Goal: Information Seeking & Learning: Understand process/instructions

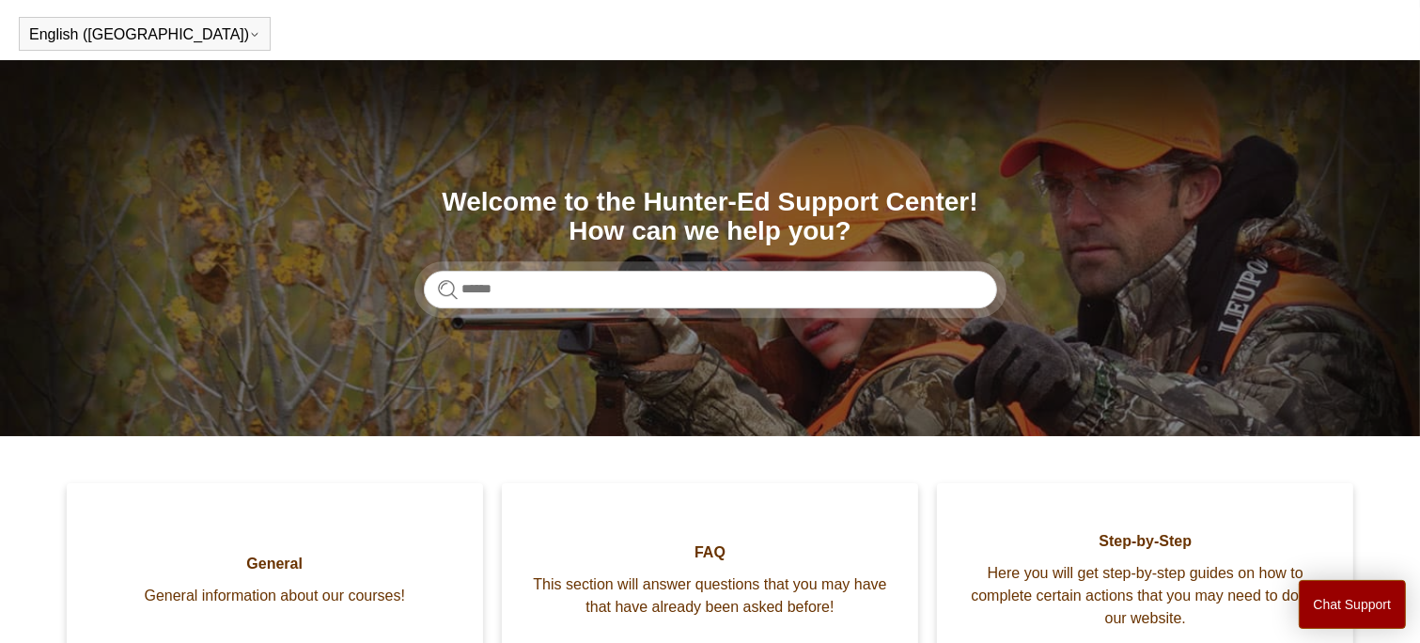
scroll to position [60, 0]
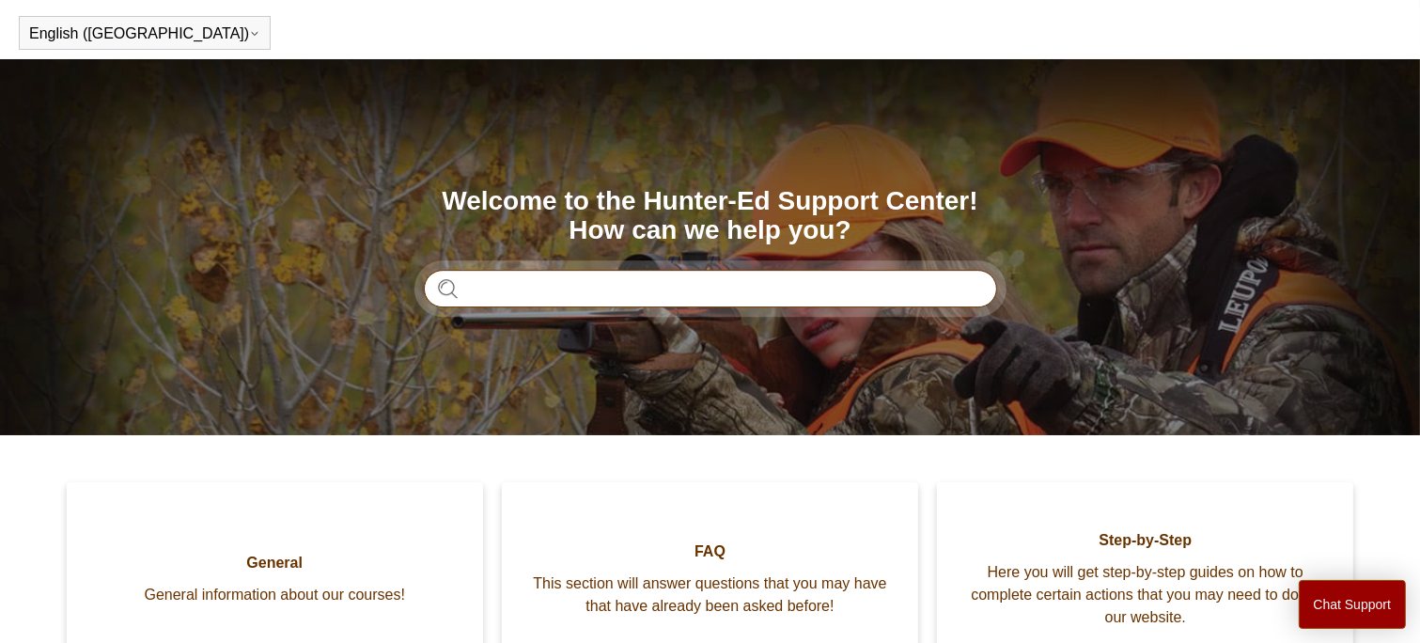
click at [527, 283] on input "Search" at bounding box center [710, 289] width 573 height 38
type input "**********"
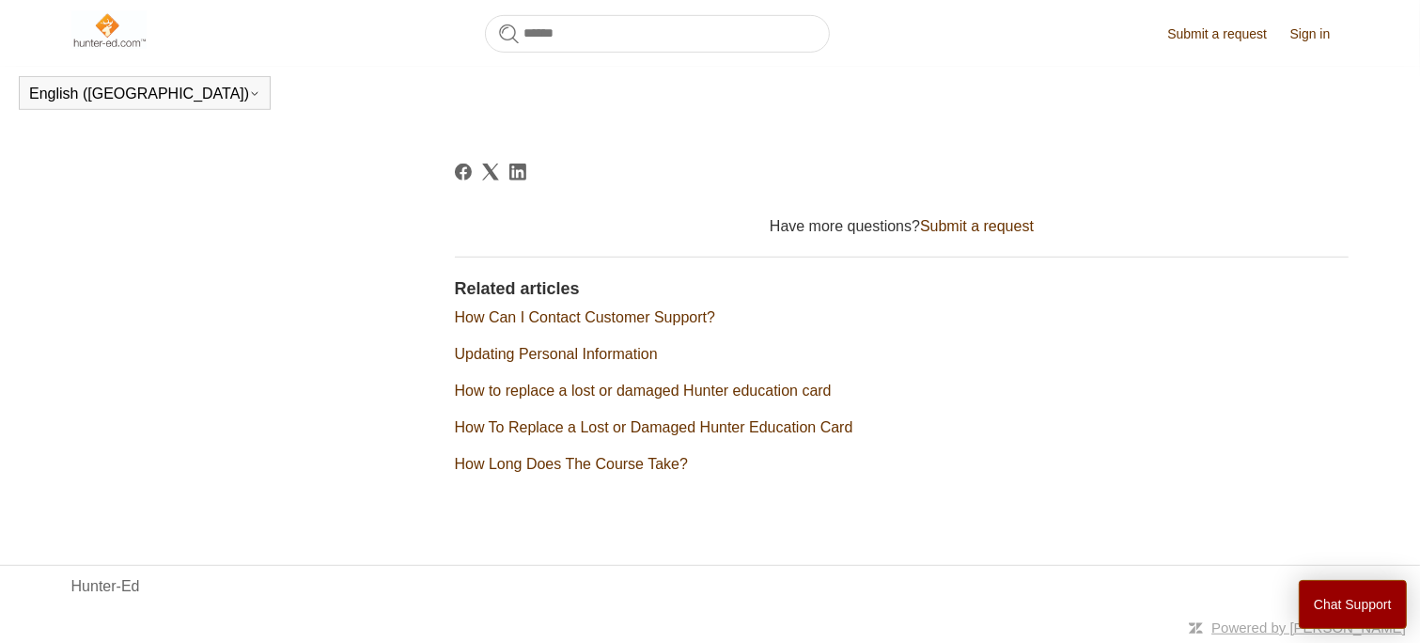
scroll to position [1023, 0]
click at [1373, 603] on button "Chat Support" at bounding box center [1353, 604] width 108 height 49
click at [628, 365] on li "Updating Personal Information" at bounding box center [902, 354] width 895 height 23
click at [620, 352] on link "Updating Personal Information" at bounding box center [556, 354] width 203 height 16
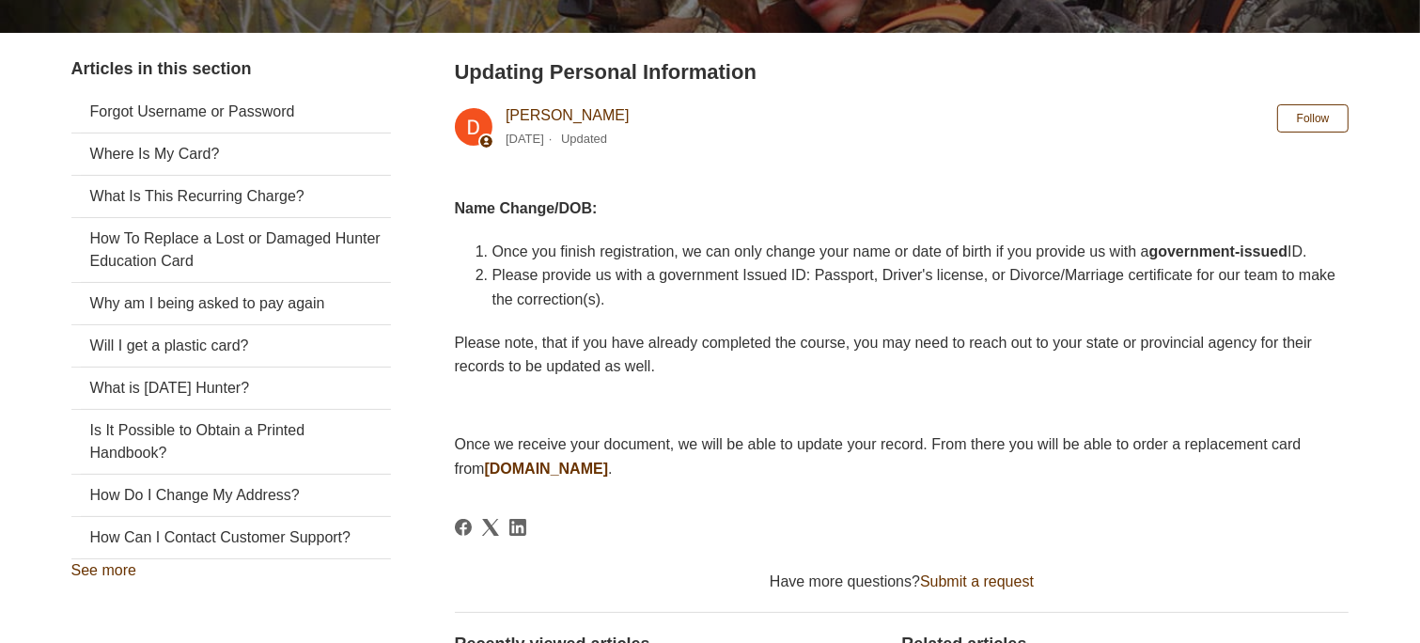
scroll to position [347, 0]
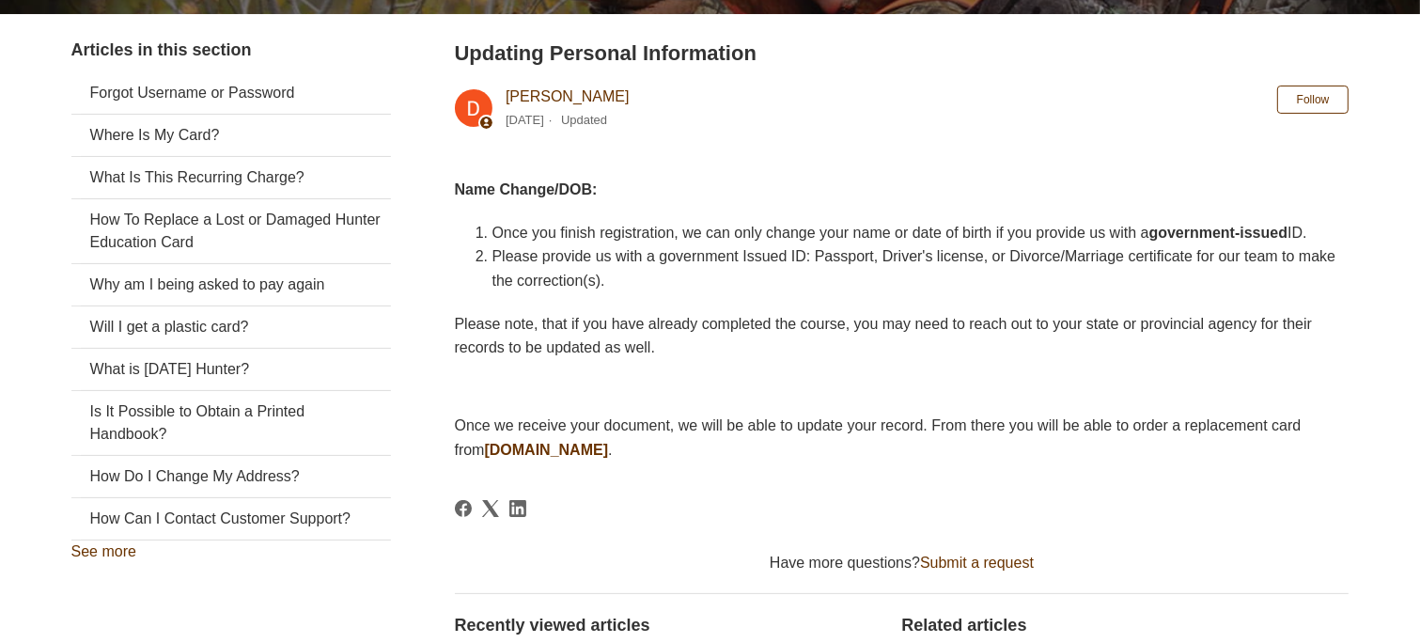
click at [1012, 571] on link "Submit a request" at bounding box center [977, 563] width 114 height 16
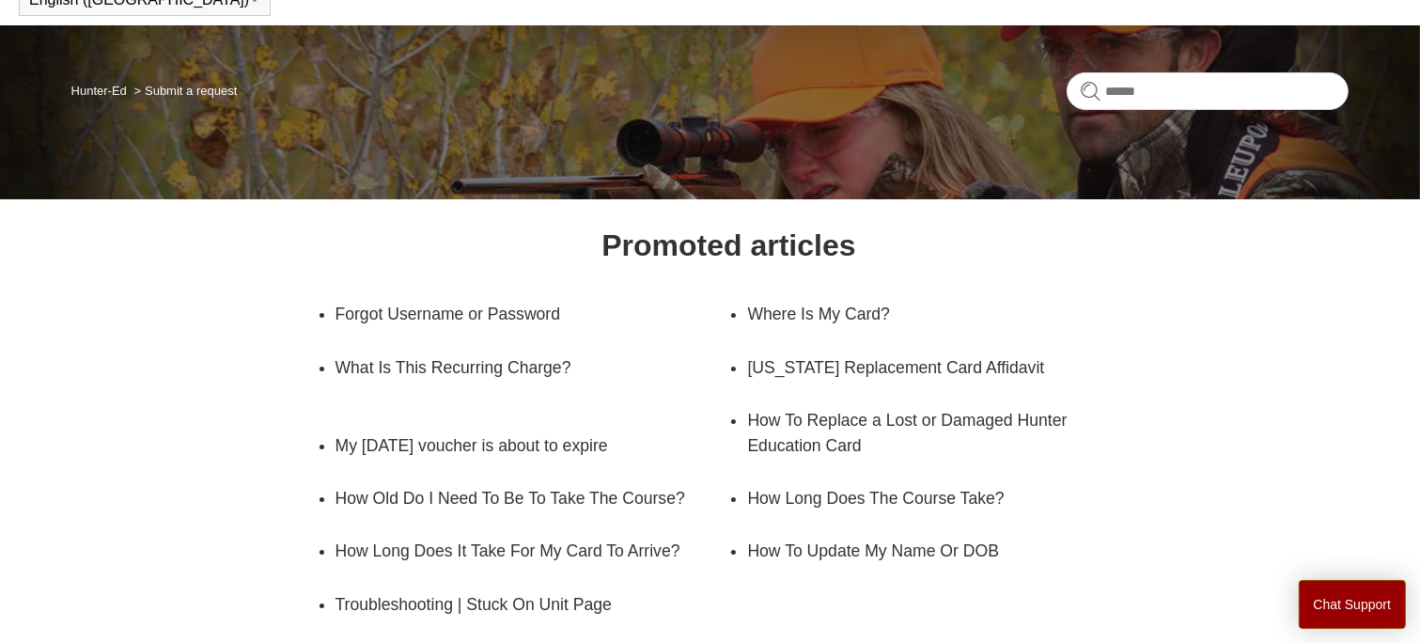
scroll to position [205, 0]
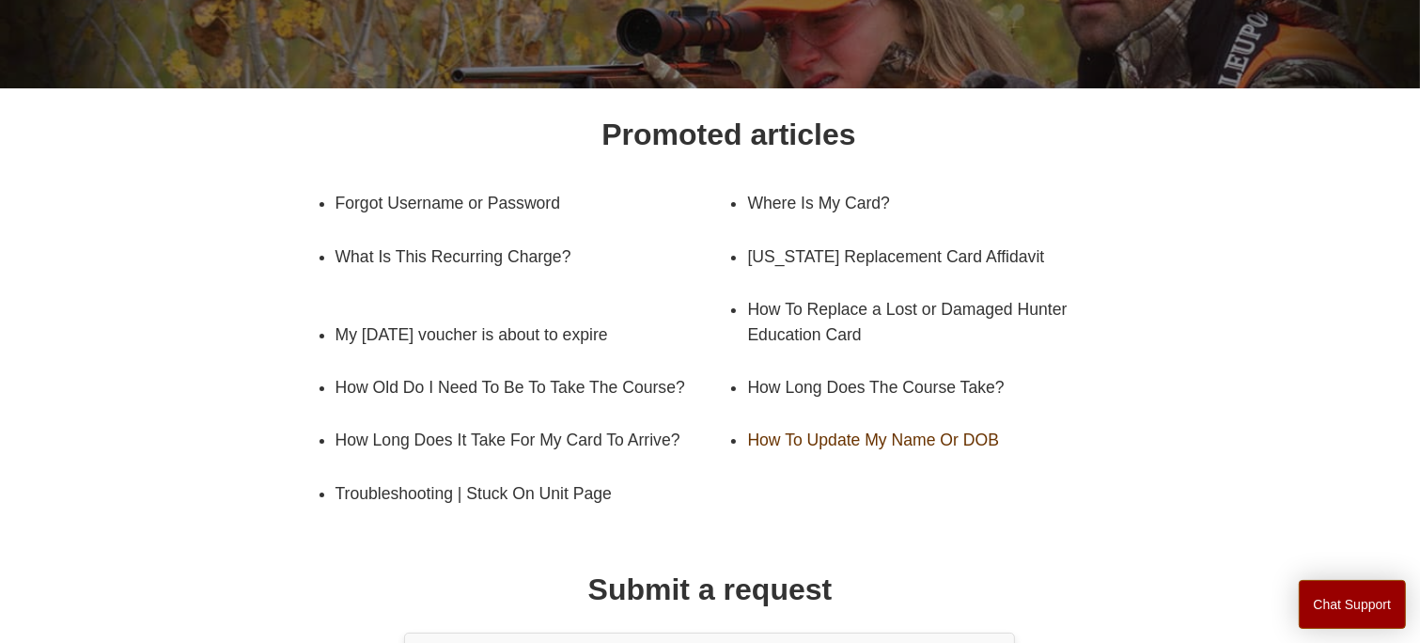
drag, startPoint x: 938, startPoint y: 470, endPoint x: 874, endPoint y: 455, distance: 65.7
click at [874, 455] on link "How To Update My Name Or DOB" at bounding box center [930, 440] width 366 height 53
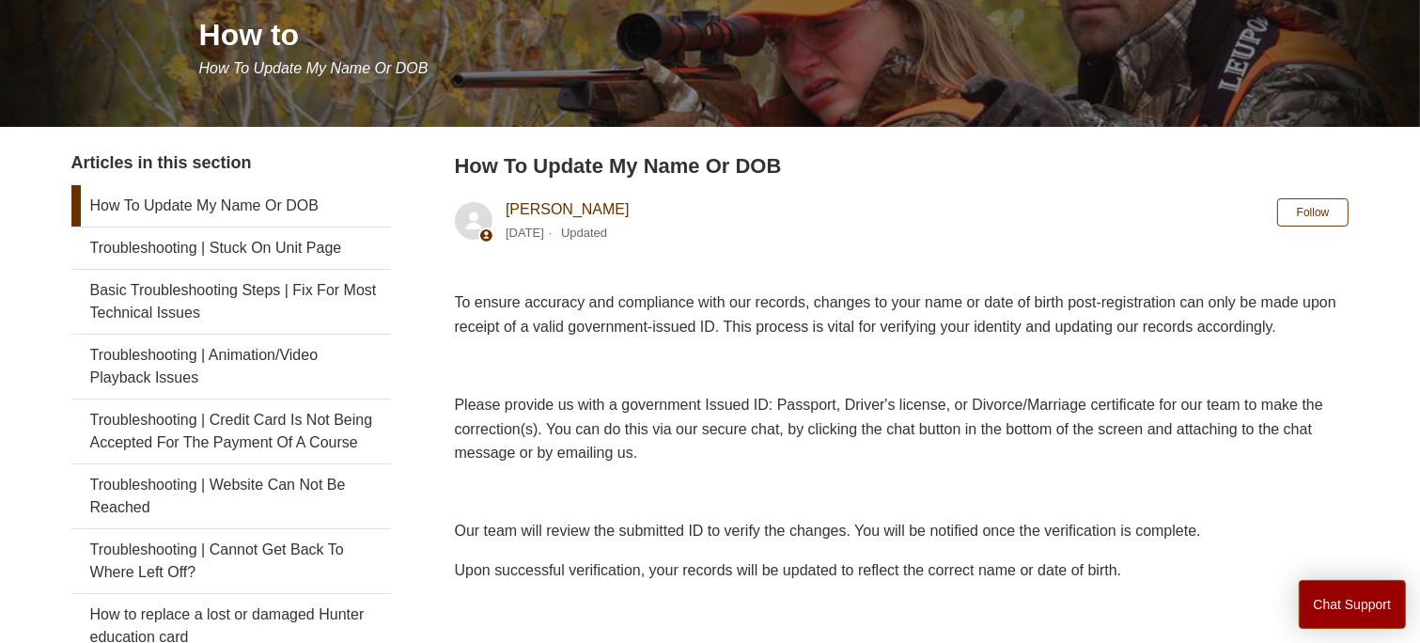
scroll to position [235, 0]
